Goal: Navigation & Orientation: Go to known website

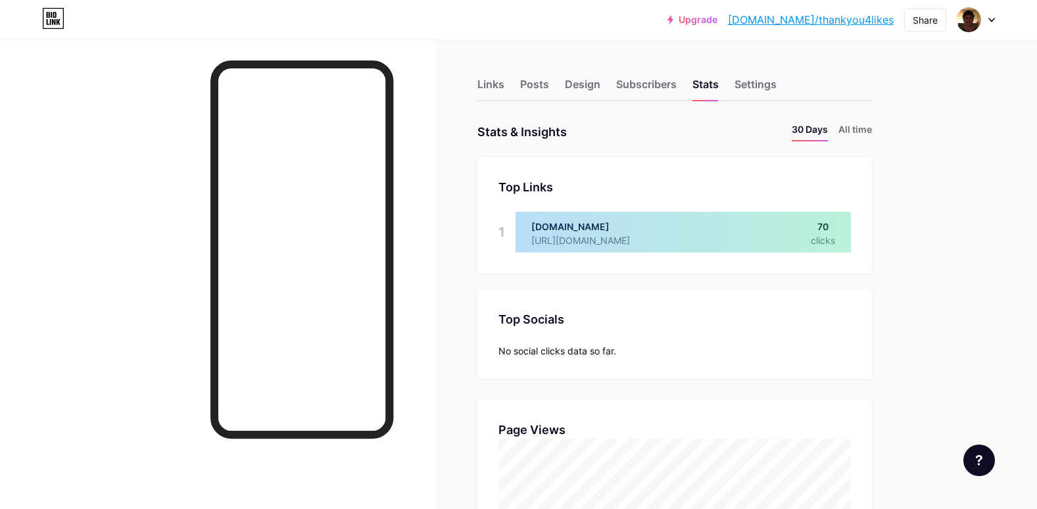
scroll to position [509, 1037]
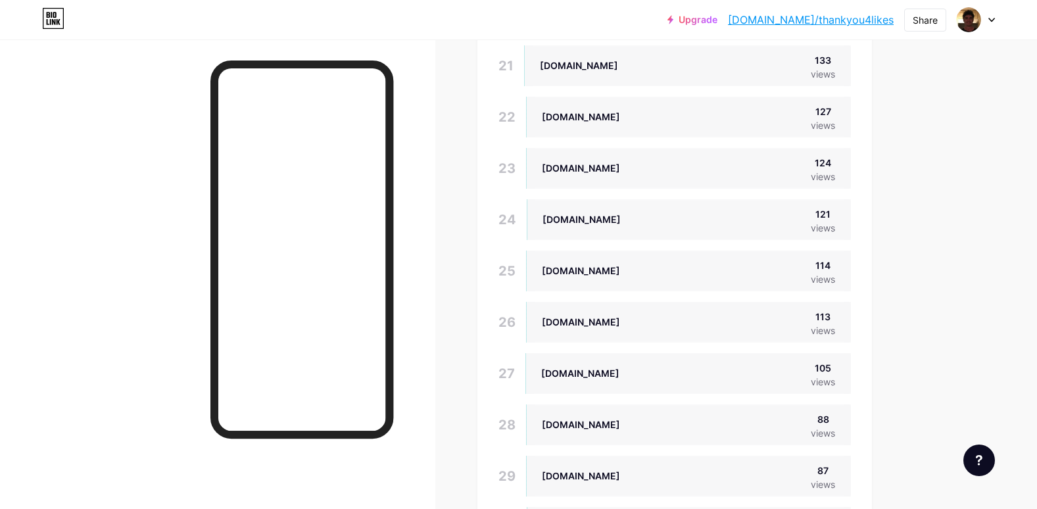
scroll to position [2011, 0]
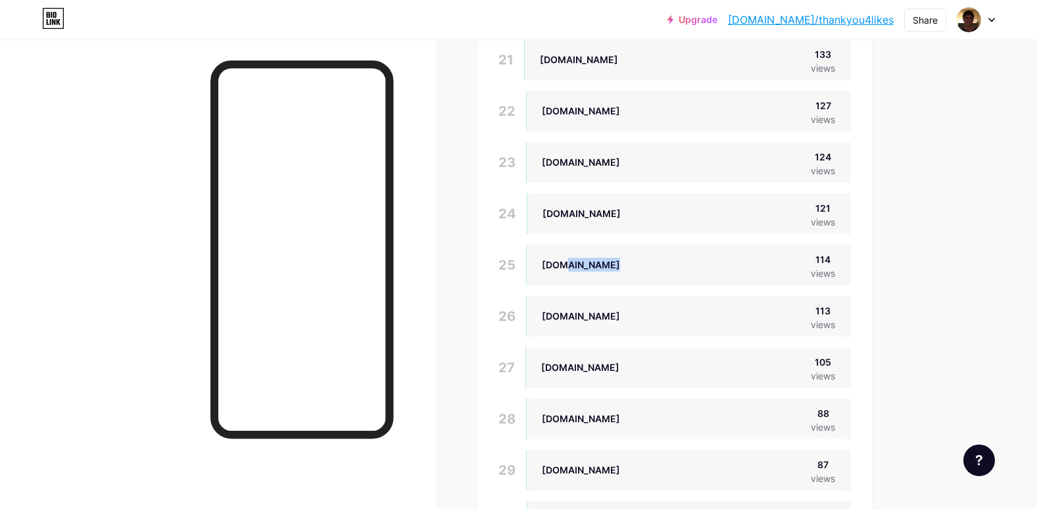
drag, startPoint x: 590, startPoint y: 271, endPoint x: 570, endPoint y: 274, distance: 20.5
click at [570, 274] on div "[DOMAIN_NAME] 114 views" at bounding box center [688, 265] width 325 height 41
drag, startPoint x: 570, startPoint y: 274, endPoint x: 548, endPoint y: 266, distance: 23.9
click at [548, 266] on div "[DOMAIN_NAME]" at bounding box center [581, 264] width 78 height 25
drag, startPoint x: 548, startPoint y: 266, endPoint x: 586, endPoint y: 265, distance: 38.8
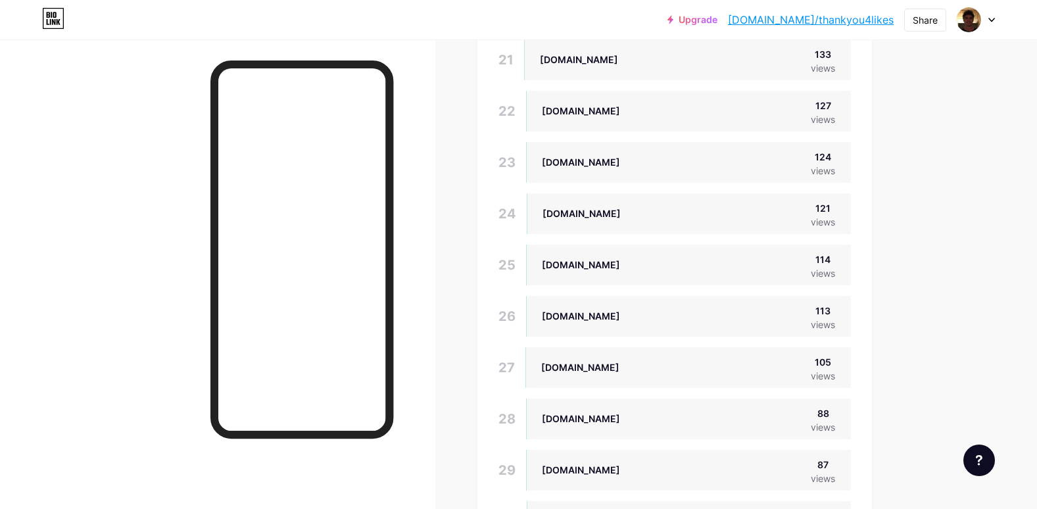
click at [586, 265] on div "[DOMAIN_NAME]" at bounding box center [581, 265] width 78 height 14
click at [605, 264] on div "[DOMAIN_NAME]" at bounding box center [581, 265] width 78 height 14
drag, startPoint x: 605, startPoint y: 264, endPoint x: 571, endPoint y: 267, distance: 35.0
click at [578, 267] on div "[DOMAIN_NAME]" at bounding box center [581, 265] width 78 height 14
click at [600, 266] on div "[DOMAIN_NAME]" at bounding box center [581, 265] width 78 height 14
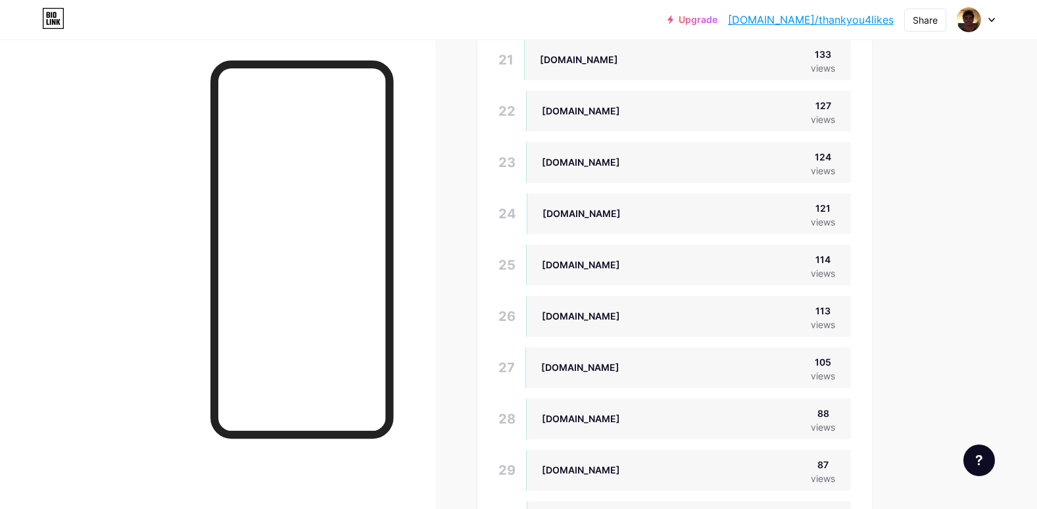
click at [580, 270] on div "[DOMAIN_NAME]" at bounding box center [581, 265] width 78 height 14
drag, startPoint x: 609, startPoint y: 264, endPoint x: 573, endPoint y: 268, distance: 36.4
click at [594, 268] on div "[DOMAIN_NAME]" at bounding box center [581, 265] width 78 height 14
click at [571, 268] on div "[DOMAIN_NAME]" at bounding box center [581, 265] width 78 height 14
drag, startPoint x: 571, startPoint y: 268, endPoint x: 559, endPoint y: 264, distance: 12.7
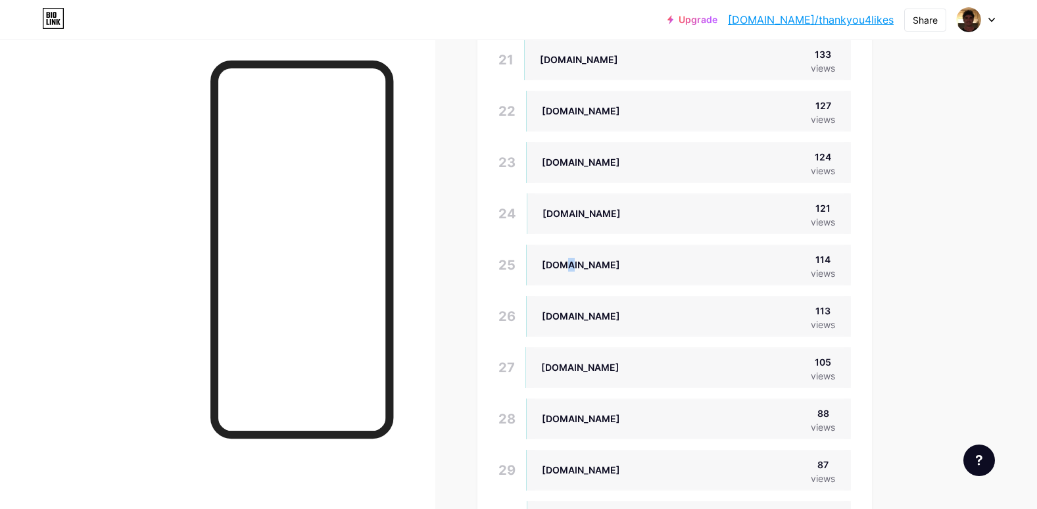
click at [559, 264] on div "[DOMAIN_NAME]" at bounding box center [581, 265] width 78 height 14
click at [569, 261] on div "[DOMAIN_NAME]" at bounding box center [581, 265] width 78 height 14
drag, startPoint x: 569, startPoint y: 261, endPoint x: 548, endPoint y: 264, distance: 20.6
click at [548, 264] on div "[DOMAIN_NAME]" at bounding box center [581, 265] width 78 height 14
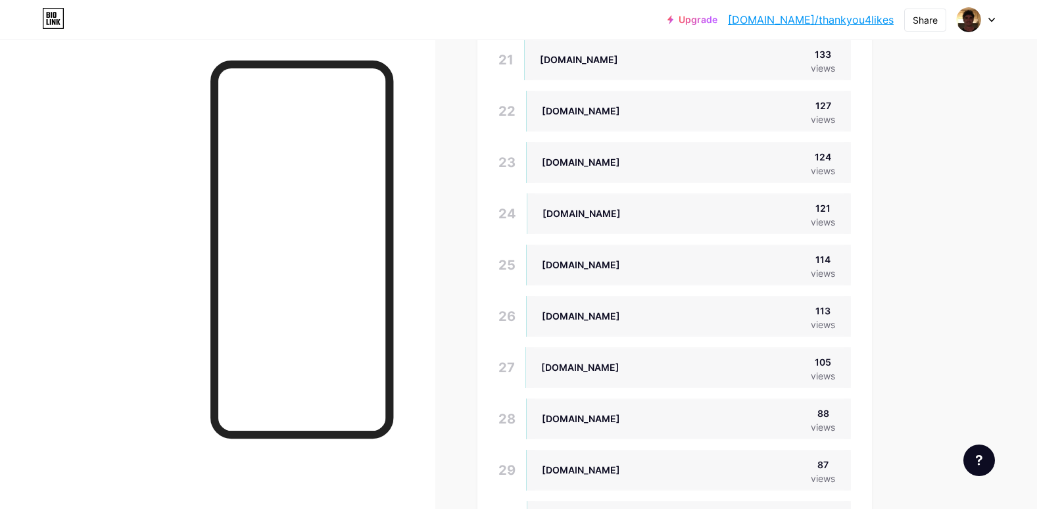
click at [548, 264] on div "[DOMAIN_NAME]" at bounding box center [581, 265] width 78 height 14
drag, startPoint x: 552, startPoint y: 264, endPoint x: 563, endPoint y: 264, distance: 10.5
click at [563, 264] on div "[DOMAIN_NAME]" at bounding box center [581, 265] width 78 height 14
click at [578, 263] on div "[DOMAIN_NAME]" at bounding box center [581, 265] width 78 height 14
drag, startPoint x: 612, startPoint y: 265, endPoint x: 594, endPoint y: 265, distance: 18.4
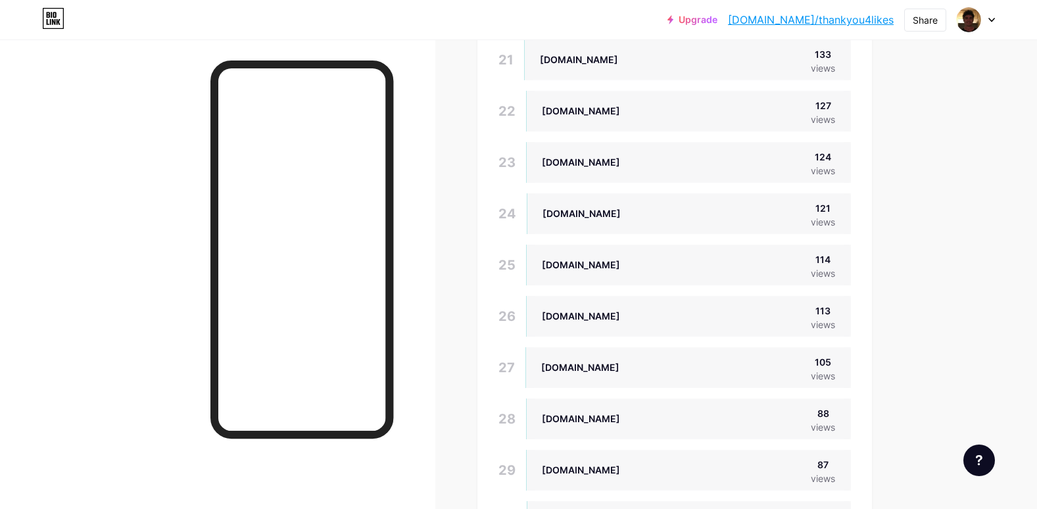
click at [611, 265] on div "150mailer.com 114 views" at bounding box center [688, 265] width 325 height 41
click at [594, 265] on div "[DOMAIN_NAME]" at bounding box center [581, 265] width 78 height 14
click at [543, 268] on div "150mailer.com 114 views" at bounding box center [688, 265] width 325 height 41
drag, startPoint x: 543, startPoint y: 268, endPoint x: 589, endPoint y: 262, distance: 46.3
click at [589, 262] on div "[DOMAIN_NAME]" at bounding box center [581, 265] width 78 height 14
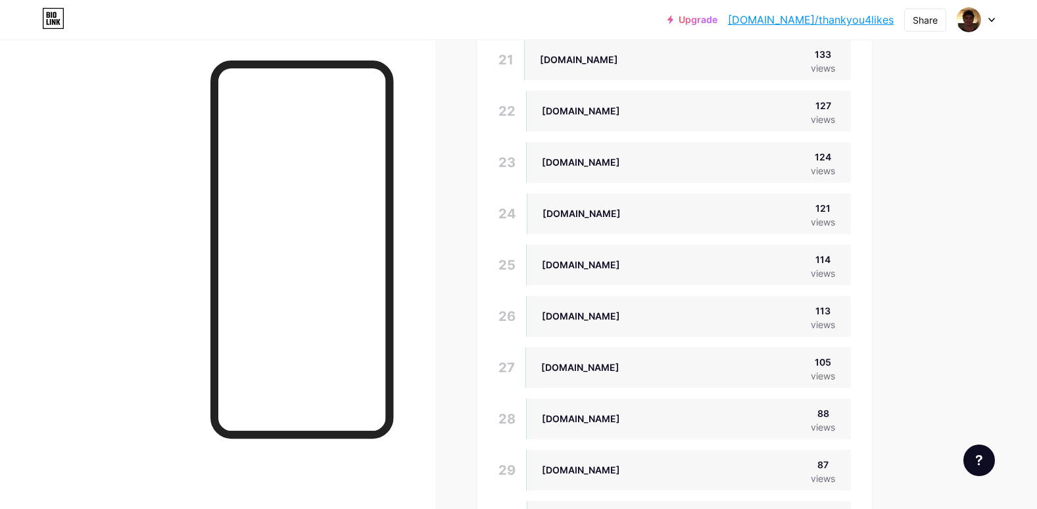
click at [614, 263] on div "150mailer.com 114 views" at bounding box center [688, 265] width 325 height 41
drag, startPoint x: 614, startPoint y: 263, endPoint x: 585, endPoint y: 269, distance: 29.5
click at [613, 264] on div "150mailer.com 114 views" at bounding box center [688, 265] width 325 height 41
click at [584, 269] on div "[DOMAIN_NAME]" at bounding box center [581, 265] width 78 height 14
click at [586, 270] on div "[DOMAIN_NAME]" at bounding box center [581, 265] width 78 height 14
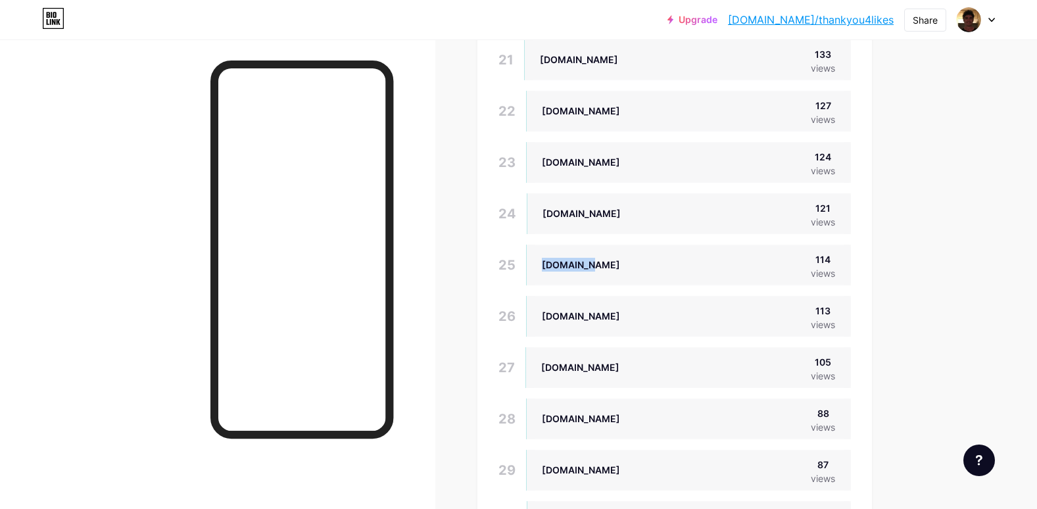
click at [587, 271] on div "[DOMAIN_NAME]" at bounding box center [581, 265] width 78 height 14
drag, startPoint x: 587, startPoint y: 271, endPoint x: 562, endPoint y: 269, distance: 25.1
click at [562, 269] on div "[DOMAIN_NAME]" at bounding box center [581, 265] width 78 height 14
click at [546, 263] on div "[DOMAIN_NAME]" at bounding box center [581, 265] width 78 height 14
drag, startPoint x: 553, startPoint y: 267, endPoint x: 642, endPoint y: 258, distance: 89.9
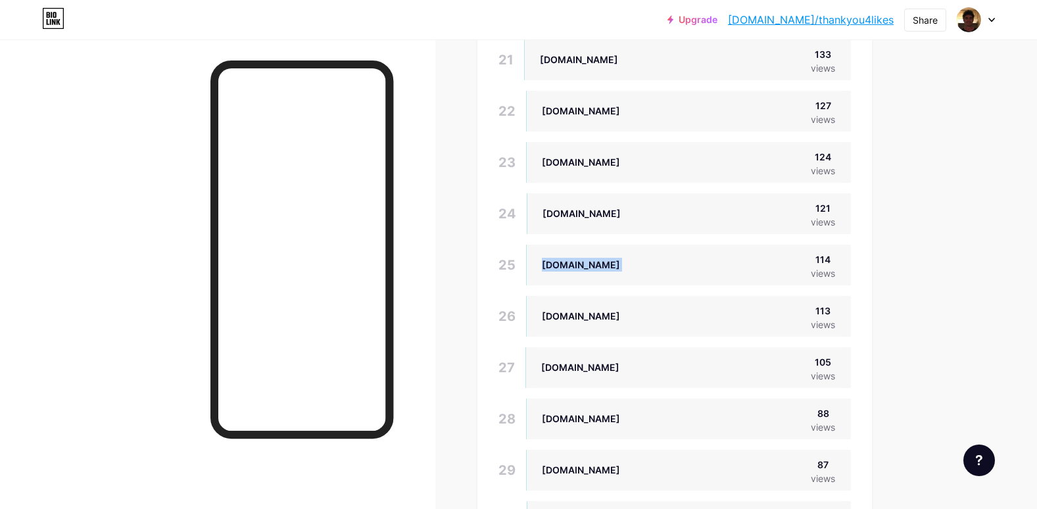
click at [642, 258] on div "150mailer.com 114 views" at bounding box center [688, 265] width 325 height 41
drag, startPoint x: 642, startPoint y: 258, endPoint x: 600, endPoint y: 262, distance: 43.0
copy div "[DOMAIN_NAME]"
